Goal: Task Accomplishment & Management: Use online tool/utility

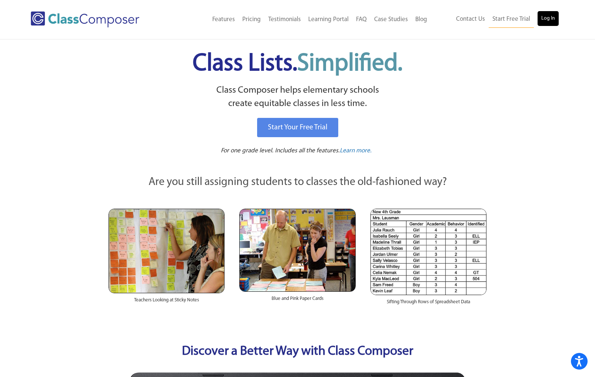
click at [550, 18] on link "Log In" at bounding box center [547, 18] width 21 height 15
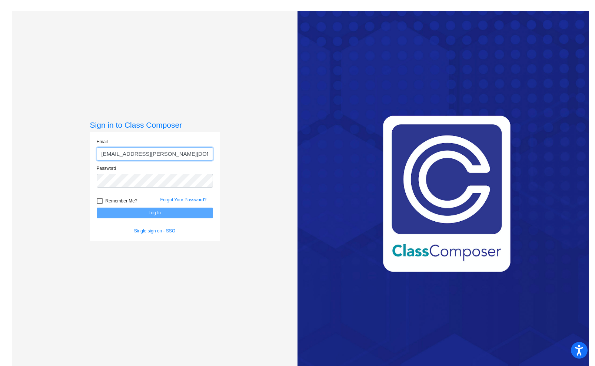
type input "mazurj@gaylord.k12.mi.us"
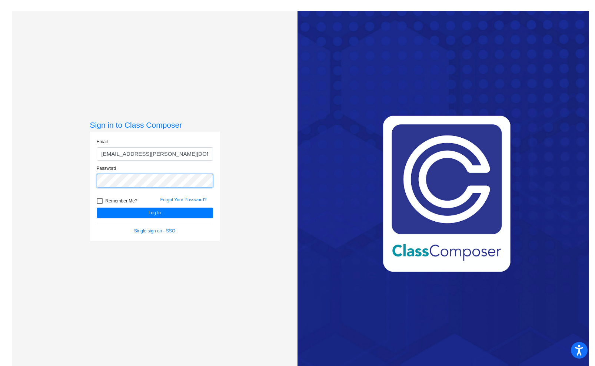
click at [153, 213] on button "Log In" at bounding box center [155, 213] width 116 height 11
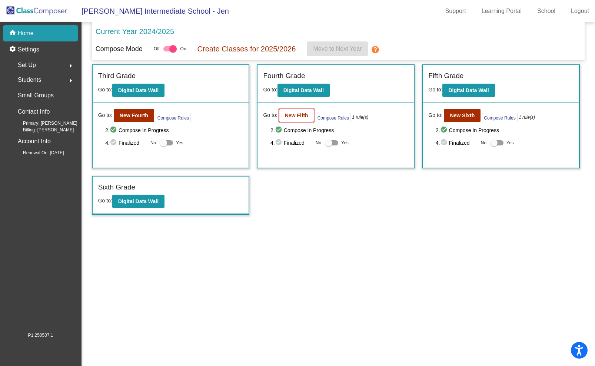
click at [305, 117] on b "New Fifth" at bounding box center [296, 116] width 23 height 6
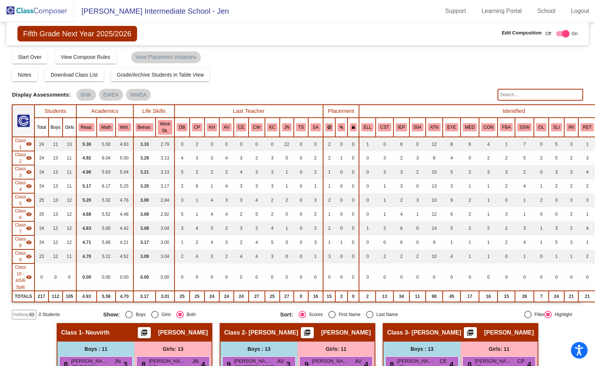
click at [519, 95] on input "text" at bounding box center [540, 95] width 86 height 12
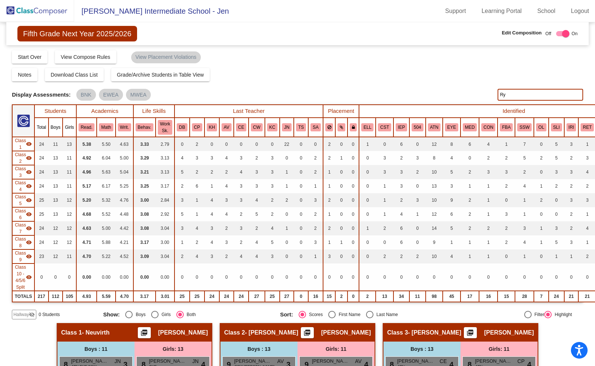
type input "R"
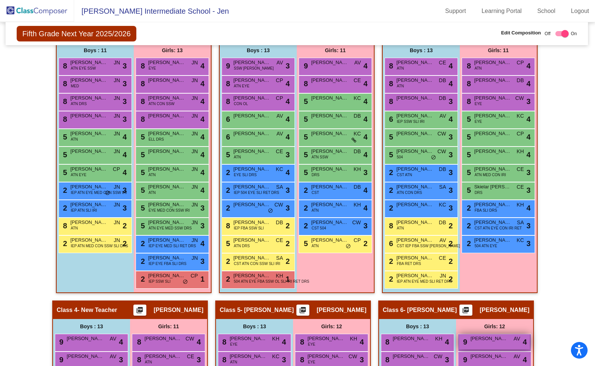
scroll to position [298, 1]
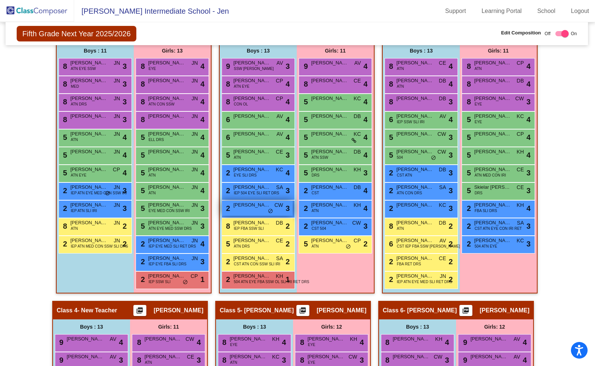
click at [260, 209] on div "2 Tyler Bowen CW lock do_not_disturb_alt 3" at bounding box center [257, 208] width 71 height 15
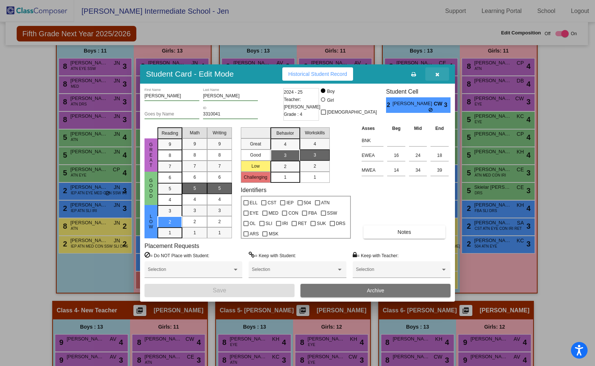
click at [440, 74] on button "button" at bounding box center [437, 73] width 24 height 13
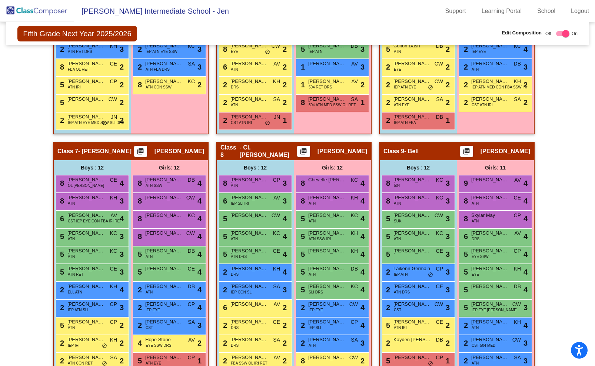
scroll to position [735, 0]
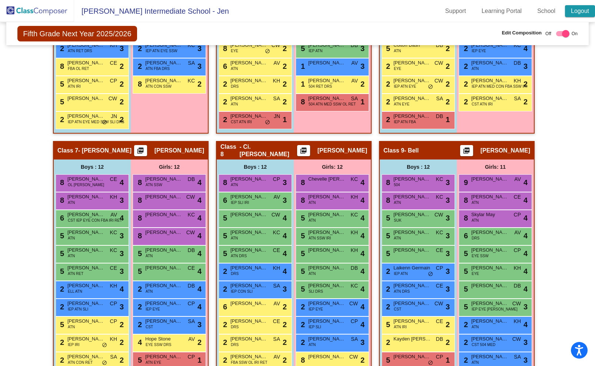
click at [591, 16] on link "Logout" at bounding box center [580, 11] width 30 height 12
